Goal: Communication & Community: Ask a question

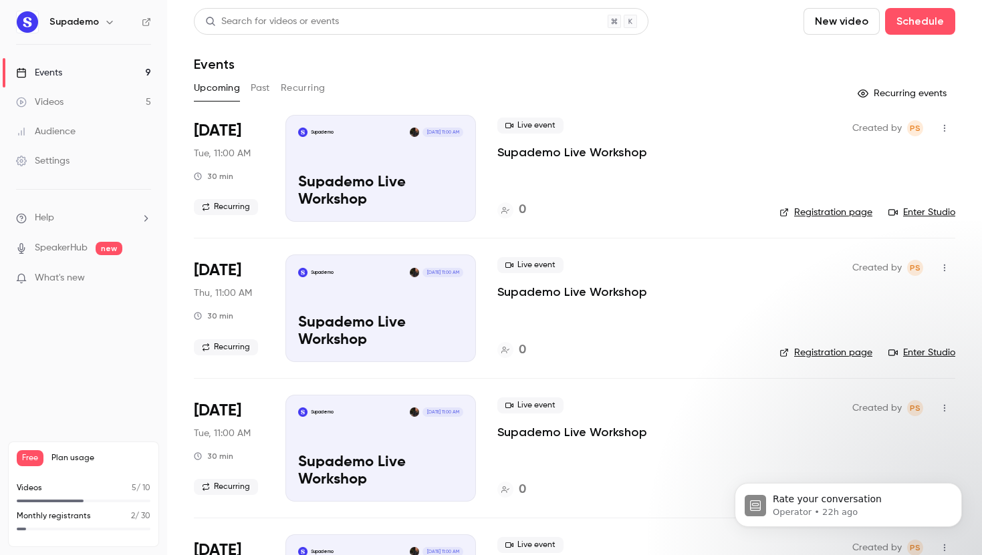
click at [59, 225] on ul "Help SpeakerHub new What's new" at bounding box center [83, 250] width 167 height 120
click at [63, 216] on li "Help" at bounding box center [83, 218] width 135 height 14
click at [195, 202] on link "Talk to [GEOGRAPHIC_DATA]" at bounding box center [246, 203] width 146 height 35
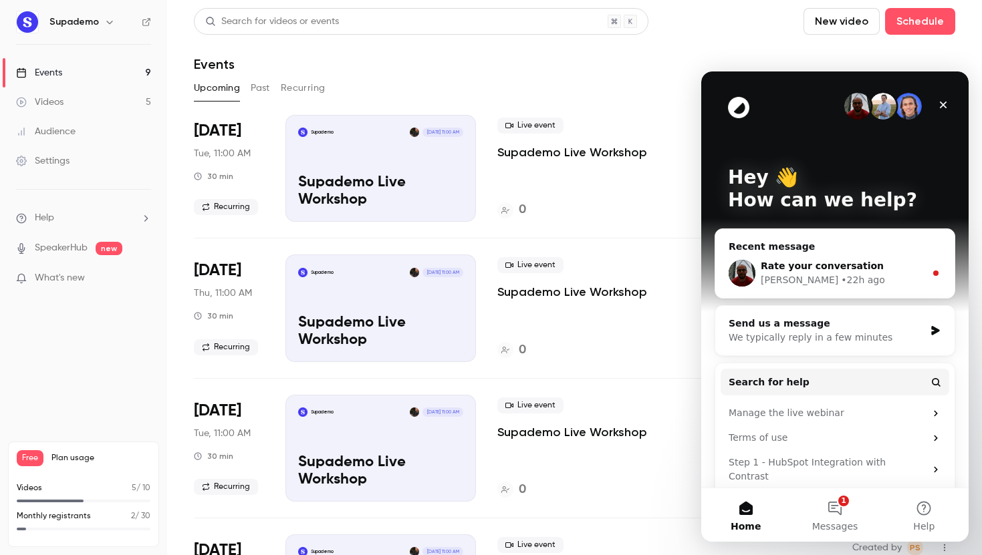
click at [783, 263] on span "Rate your conversation" at bounding box center [822, 266] width 123 height 11
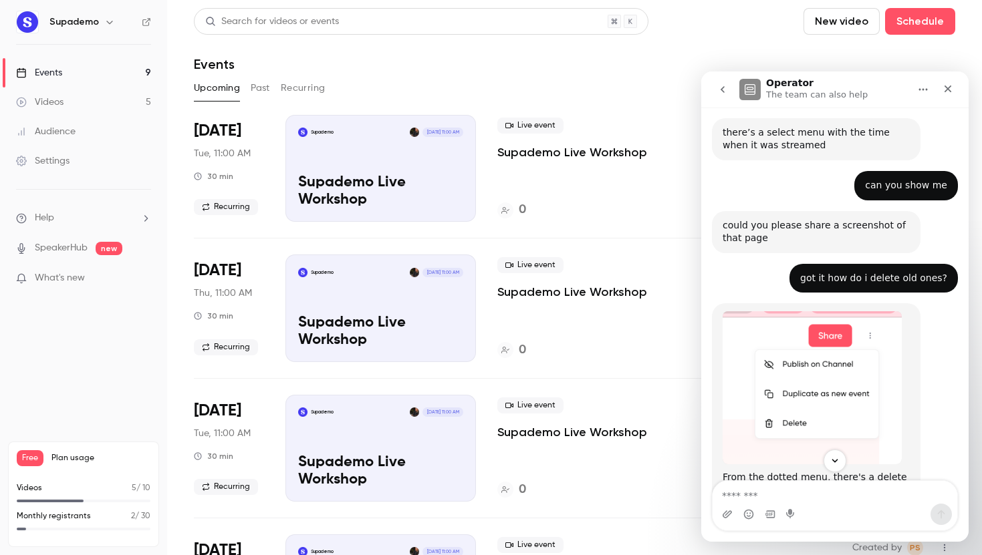
scroll to position [910, 0]
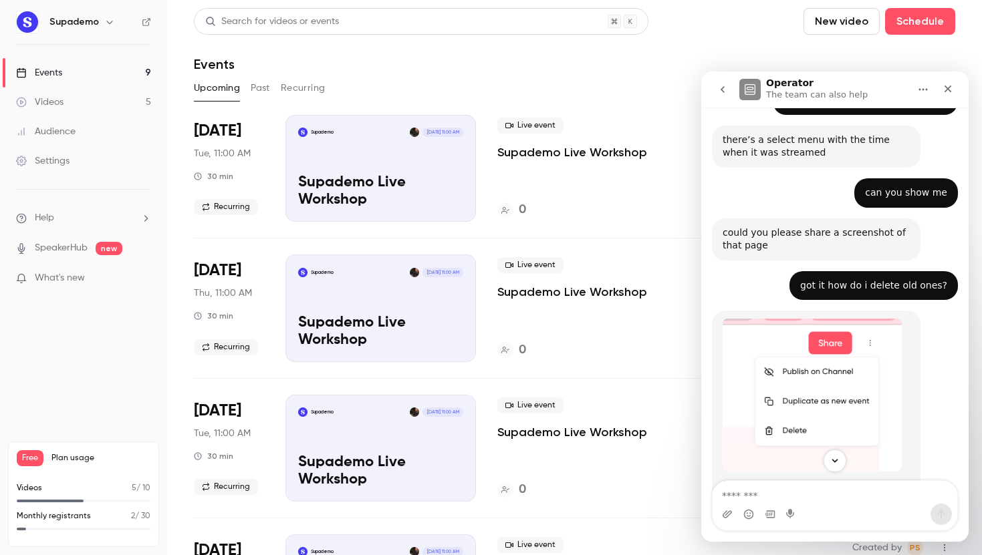
click at [720, 88] on icon "go back" at bounding box center [722, 89] width 11 height 11
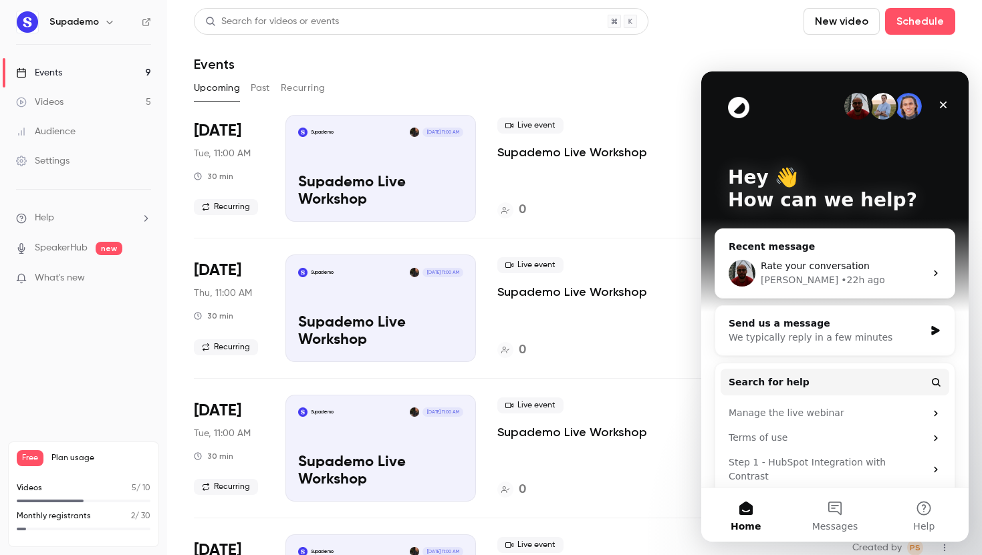
scroll to position [0, 0]
click at [823, 319] on div "Send us a message" at bounding box center [826, 324] width 196 height 14
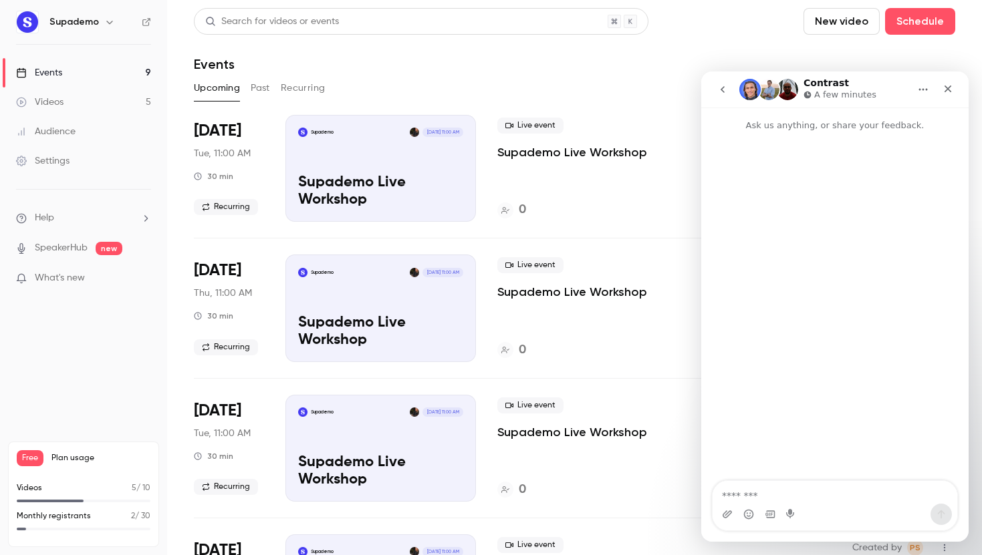
click at [726, 90] on icon "go back" at bounding box center [722, 89] width 11 height 11
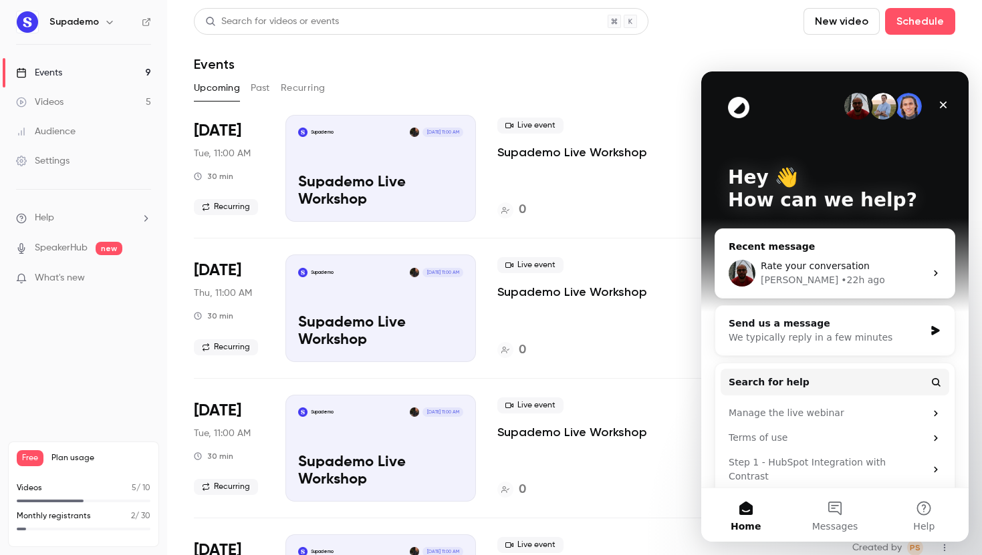
scroll to position [25, 0]
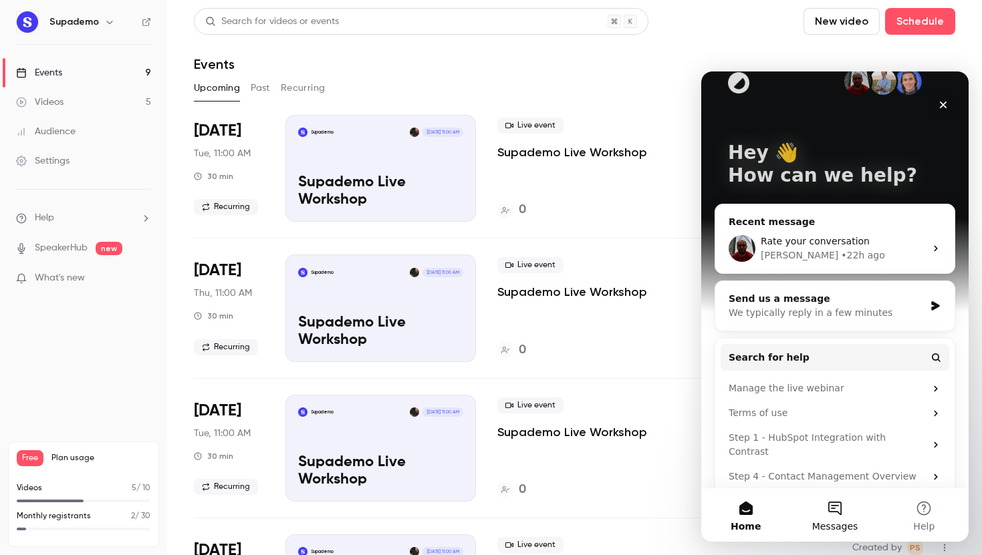
click at [834, 505] on button "Messages" at bounding box center [834, 515] width 89 height 53
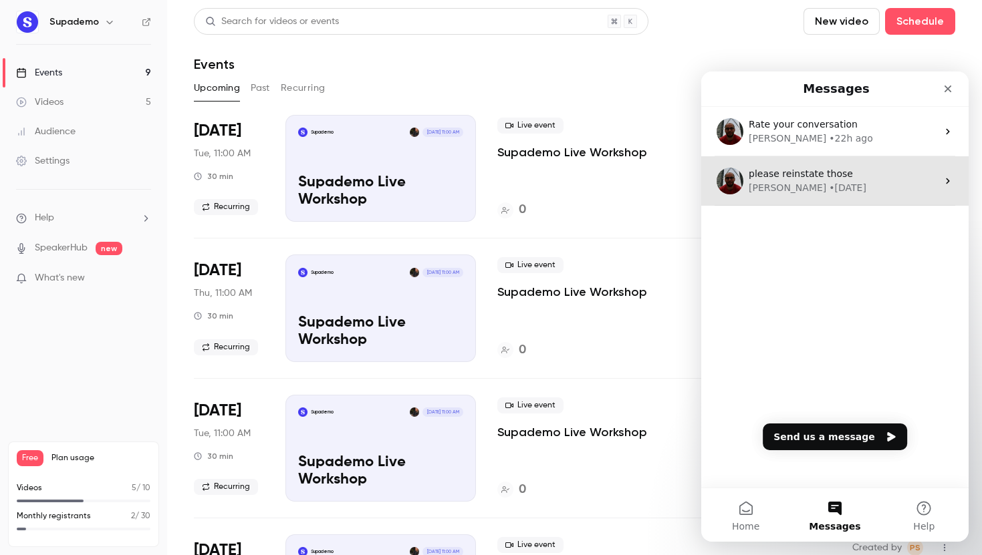
click at [756, 173] on span "please reinstate those" at bounding box center [801, 173] width 104 height 11
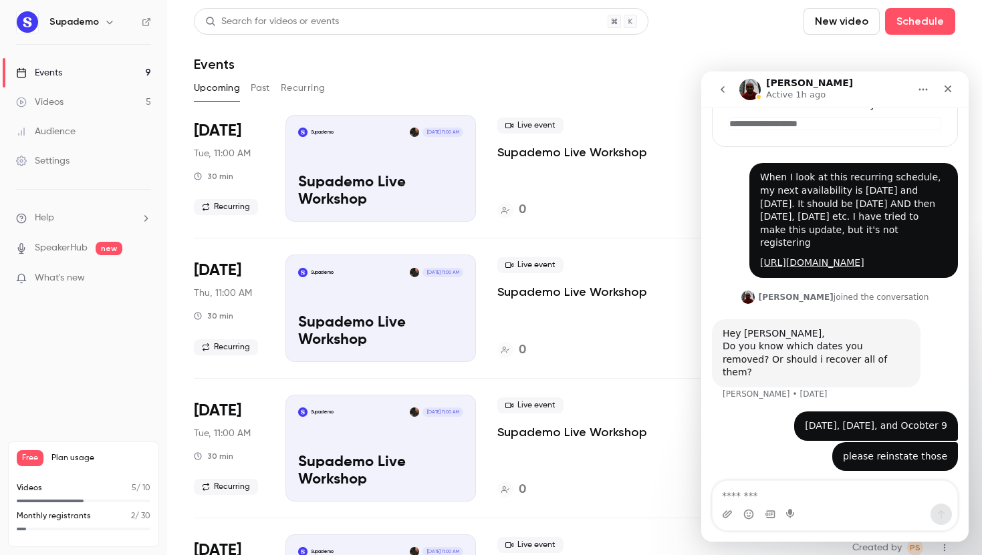
scroll to position [176, 0]
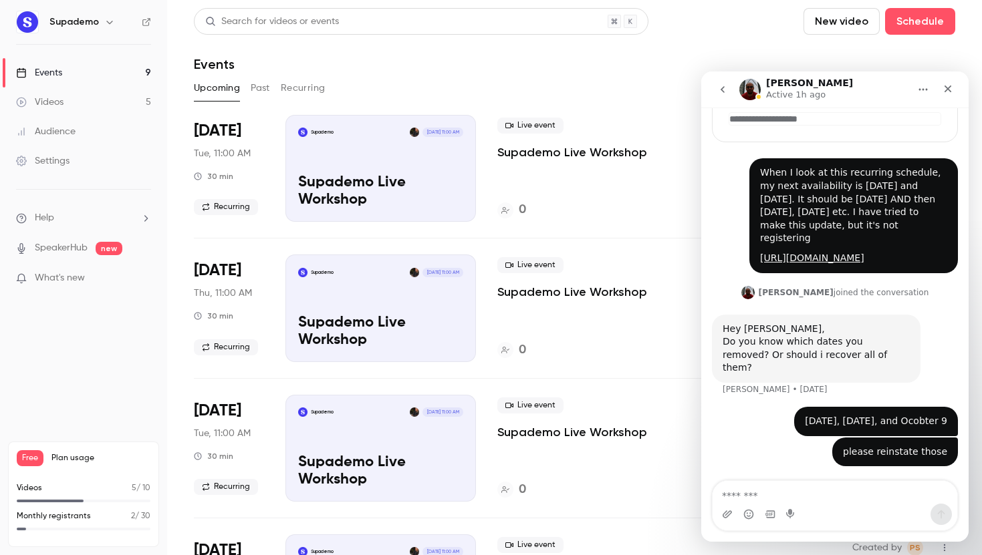
click at [772, 483] on textarea "Message…" at bounding box center [834, 492] width 245 height 23
type textarea "******"
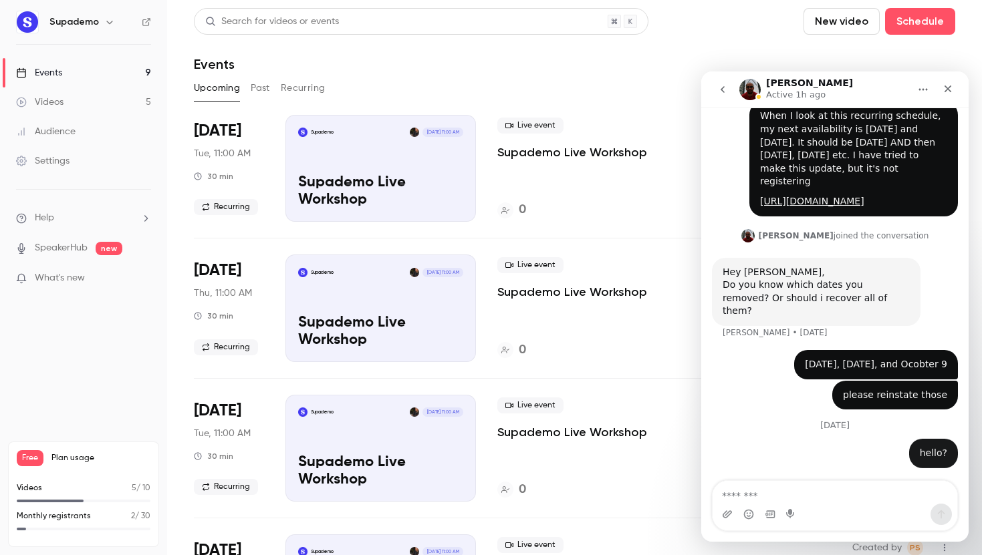
scroll to position [251, 0]
click at [951, 92] on icon "Close" at bounding box center [947, 89] width 11 height 11
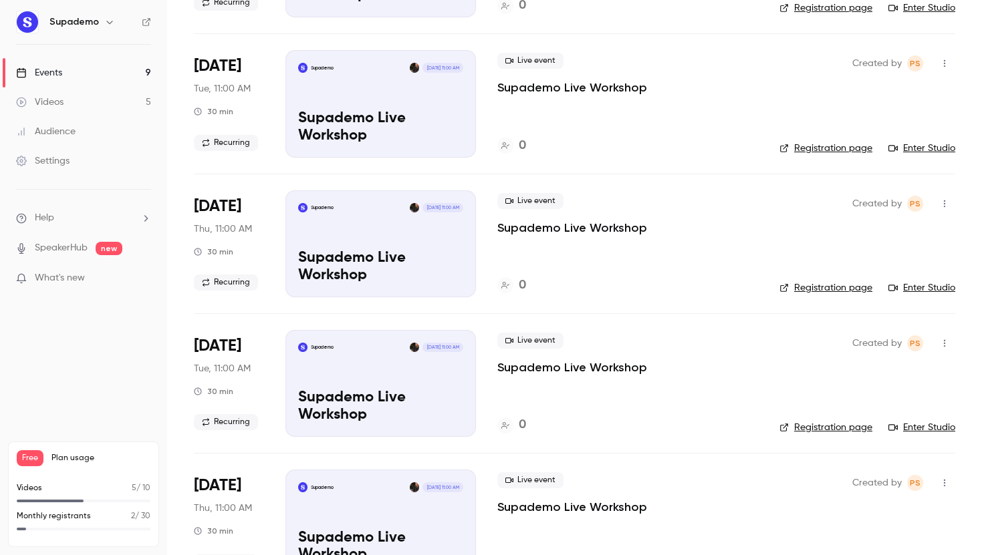
scroll to position [641, 0]
